Goal: Transaction & Acquisition: Subscribe to service/newsletter

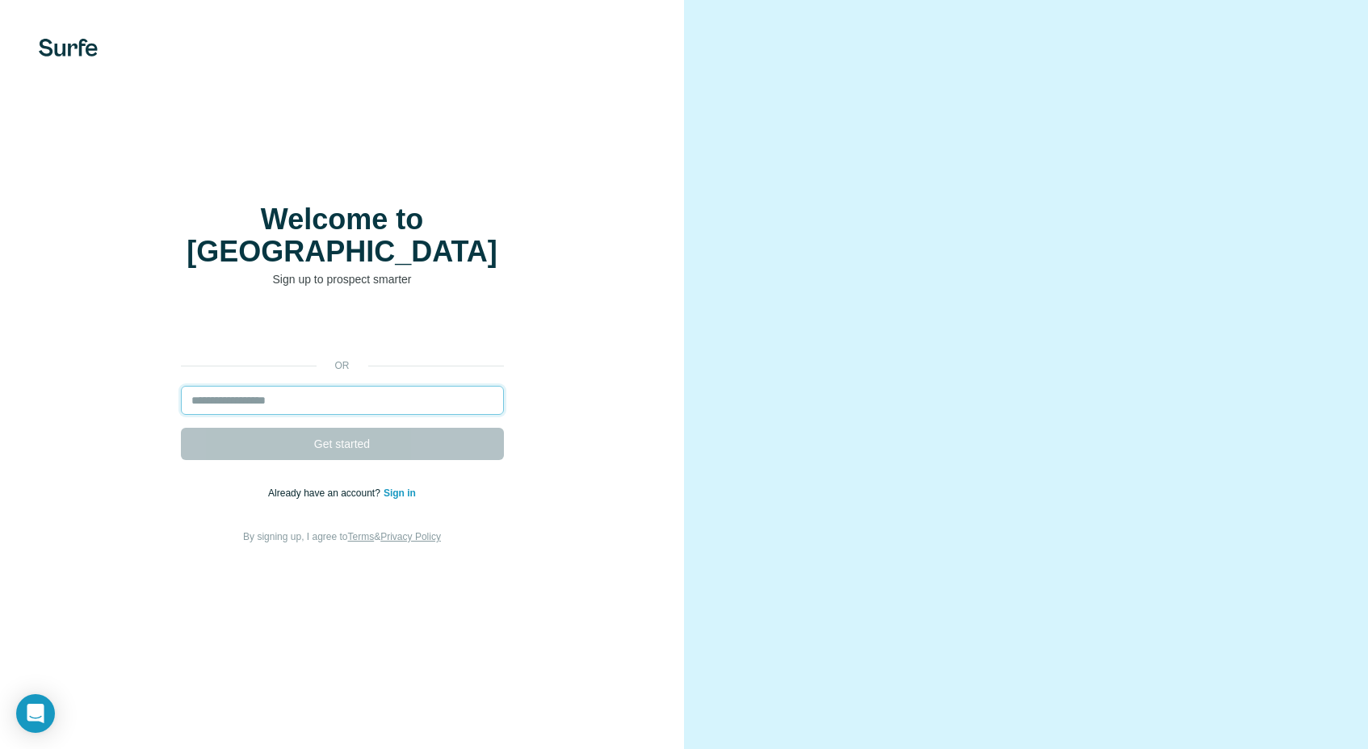
click at [312, 386] on input "email" at bounding box center [342, 400] width 323 height 29
click at [282, 386] on input "email" at bounding box center [342, 400] width 323 height 29
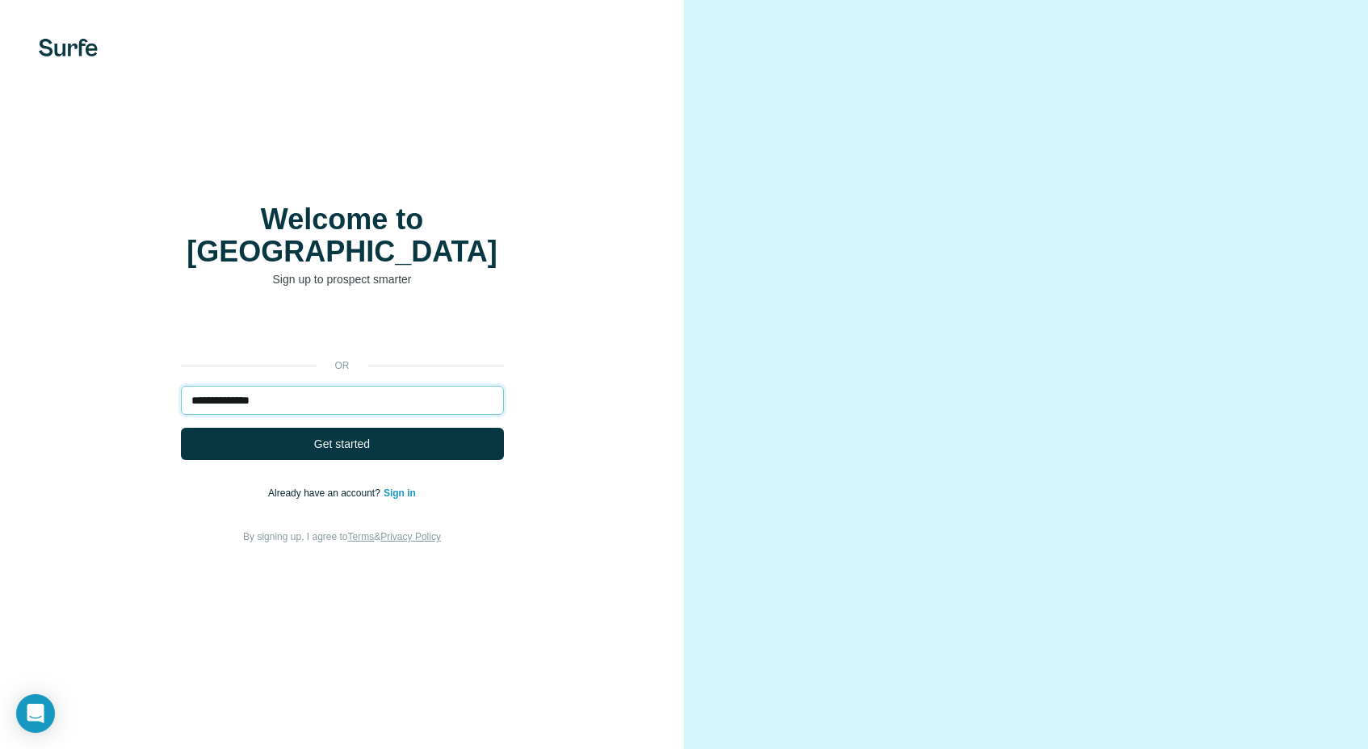
type input "**********"
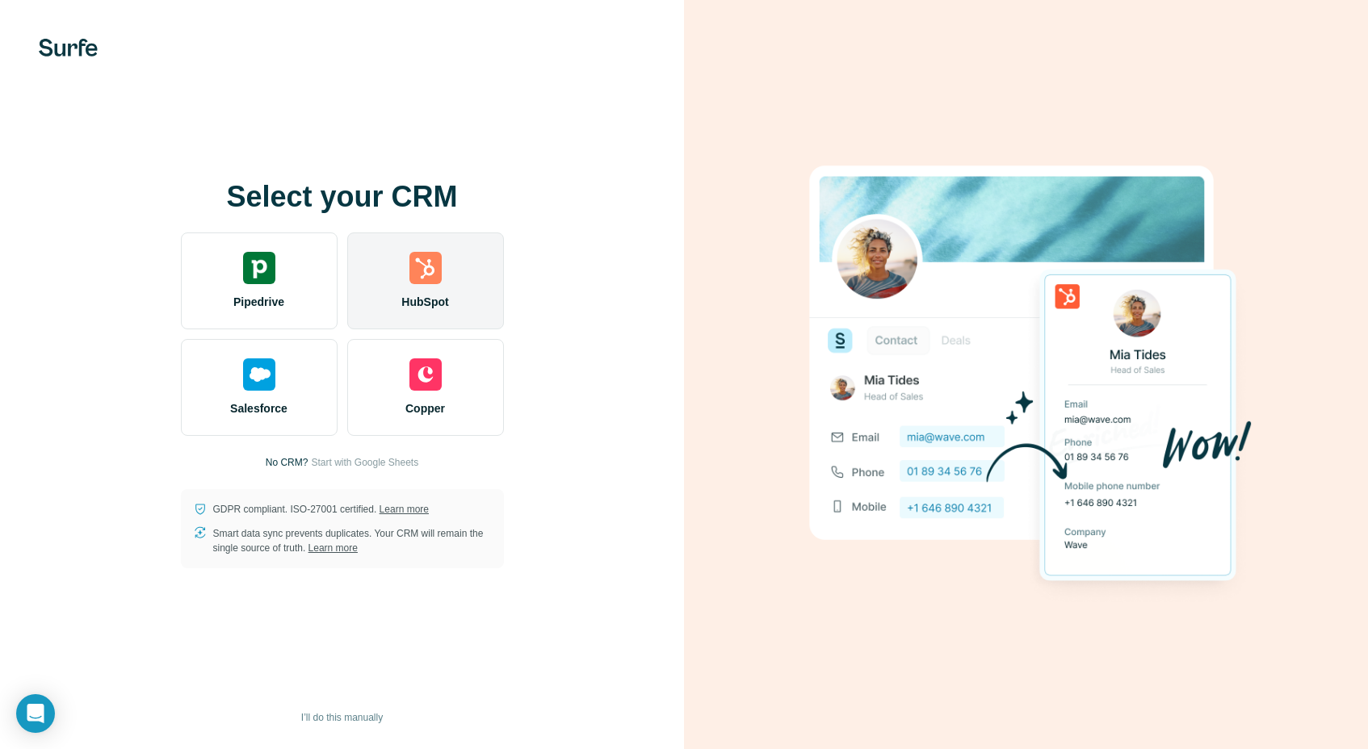
click at [418, 293] on div "HubSpot" at bounding box center [425, 281] width 157 height 97
